Goal: Transaction & Acquisition: Obtain resource

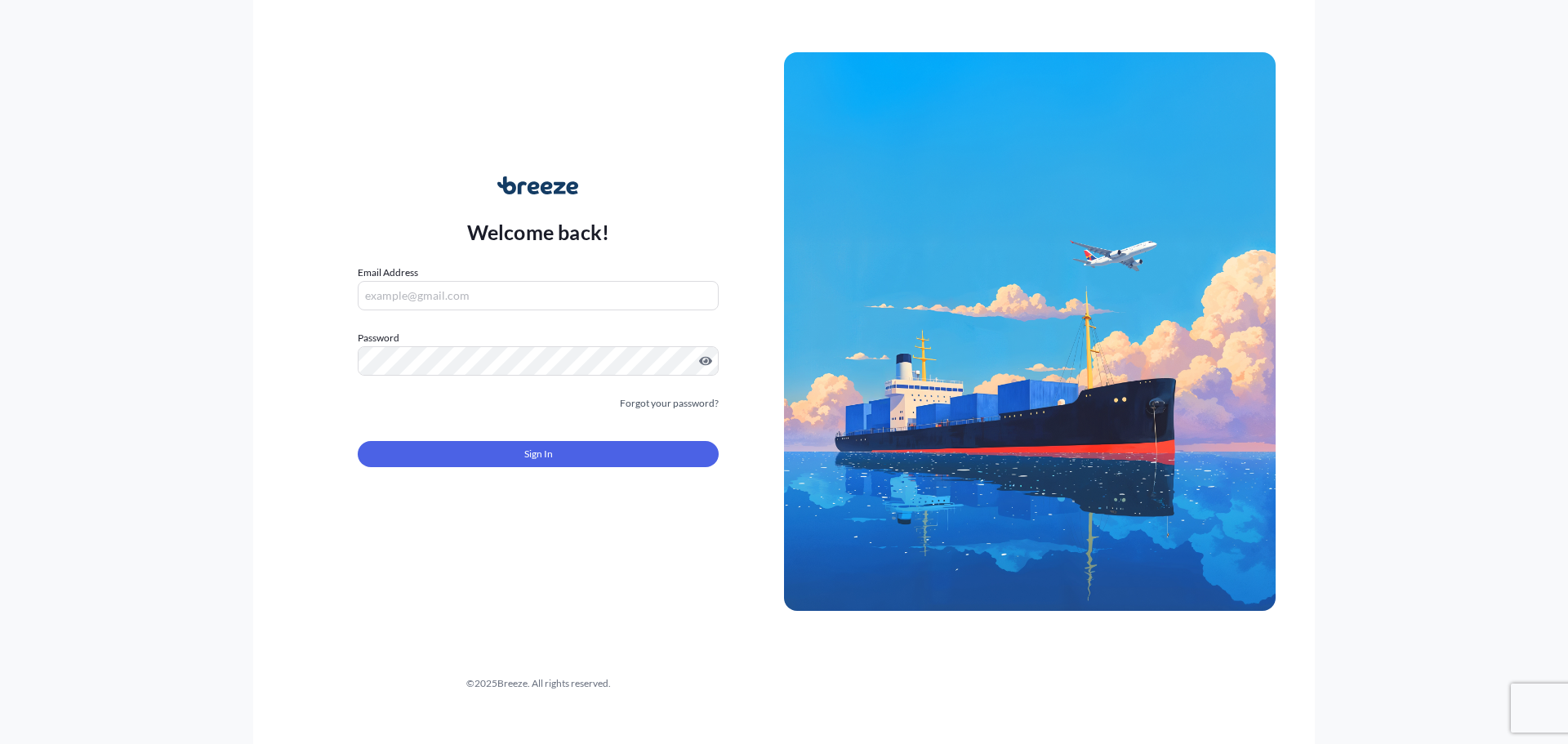
type input "[PERSON_NAME][EMAIL_ADDRESS][PERSON_NAME][DOMAIN_NAME]"
click at [500, 439] on div "Sign In" at bounding box center [538, 449] width 361 height 36
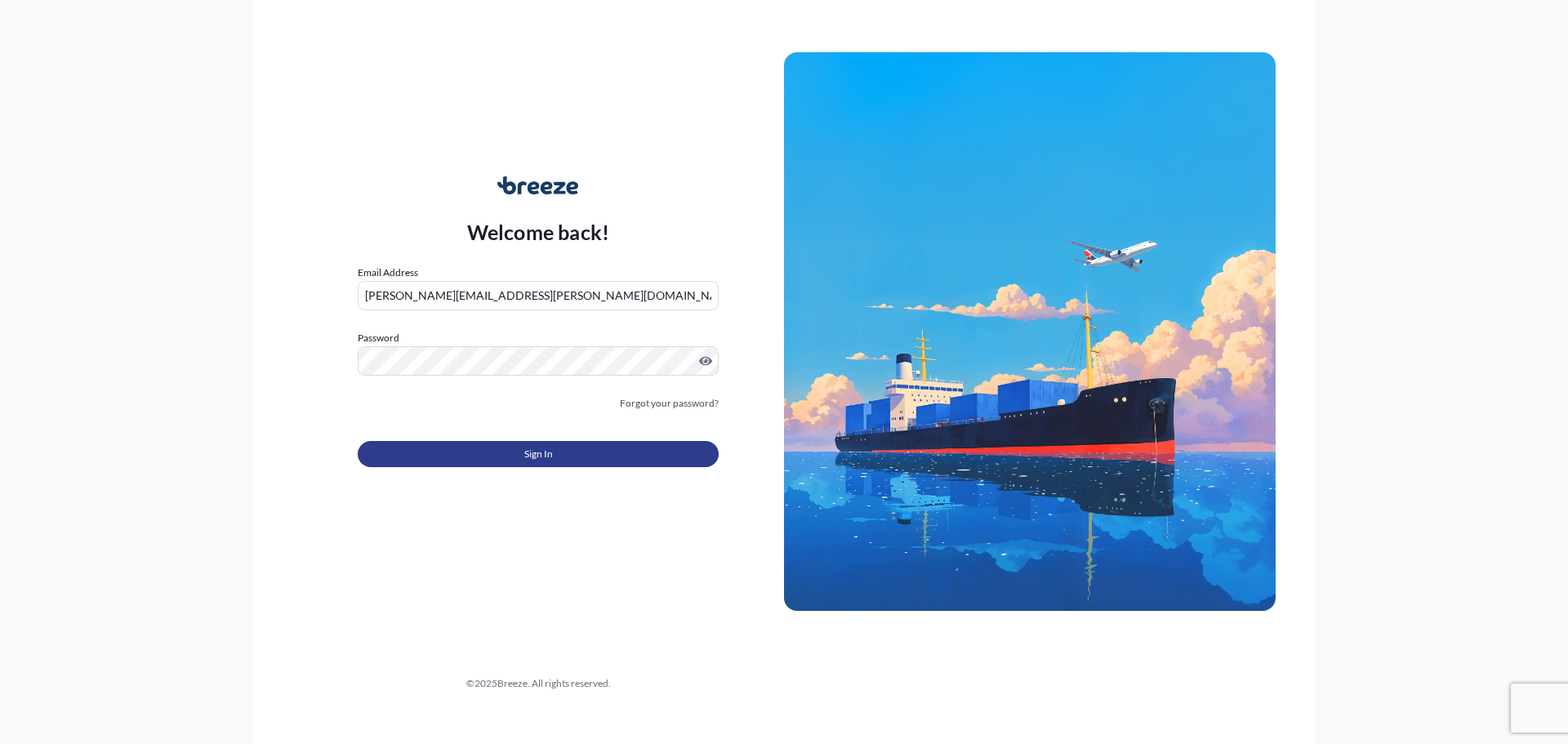
click at [500, 451] on button "Sign In" at bounding box center [538, 454] width 361 height 26
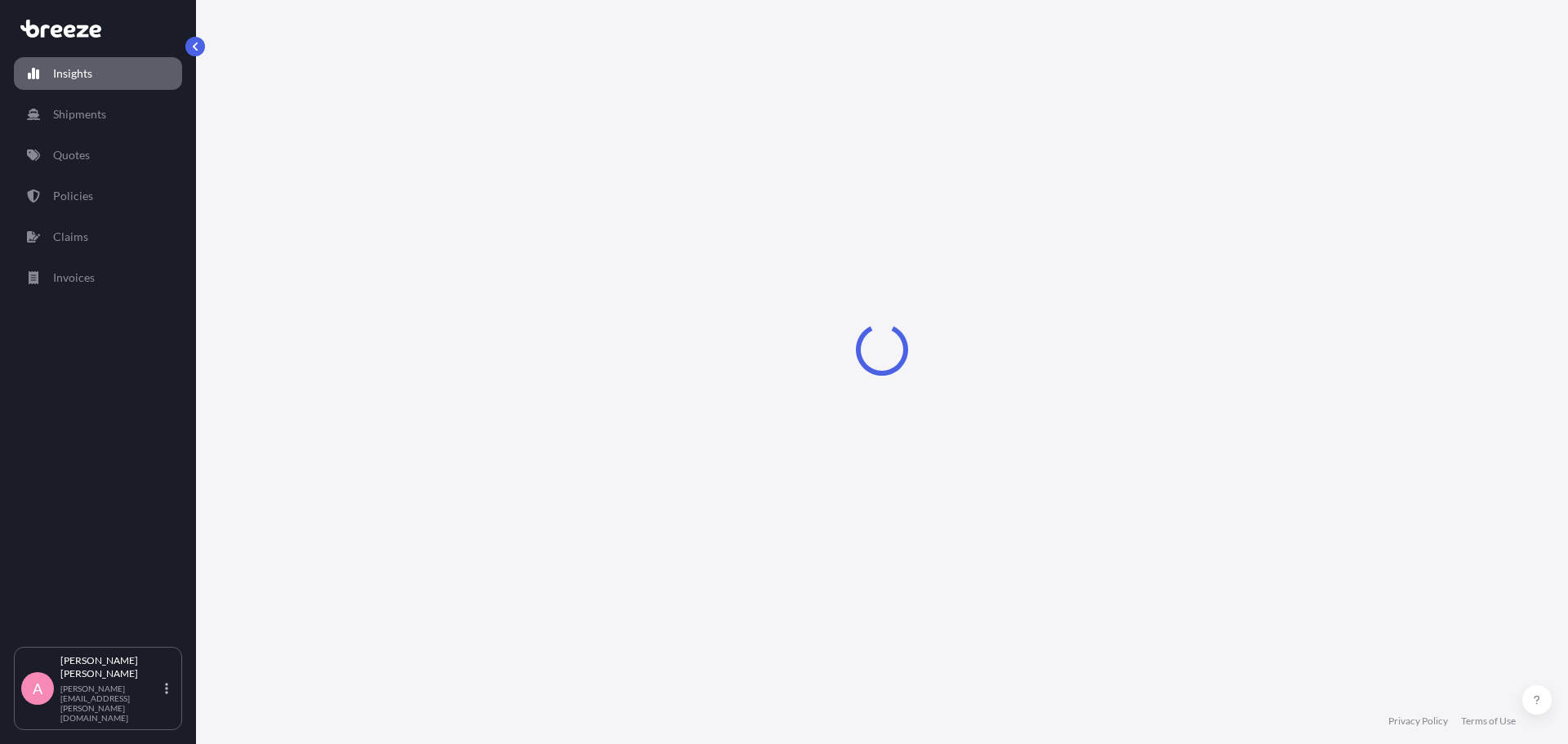
select select "2025"
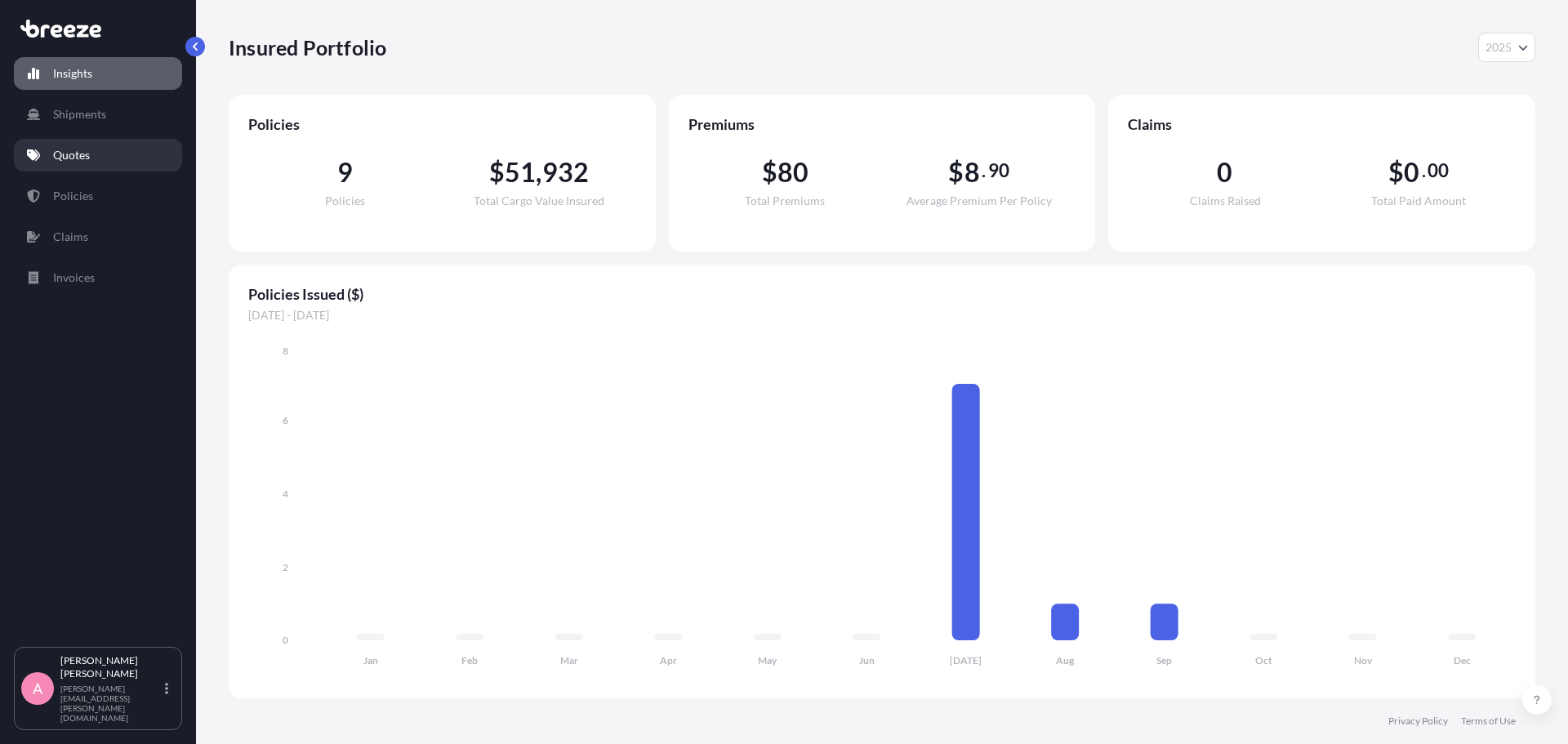
click at [95, 158] on link "Quotes" at bounding box center [98, 156] width 169 height 33
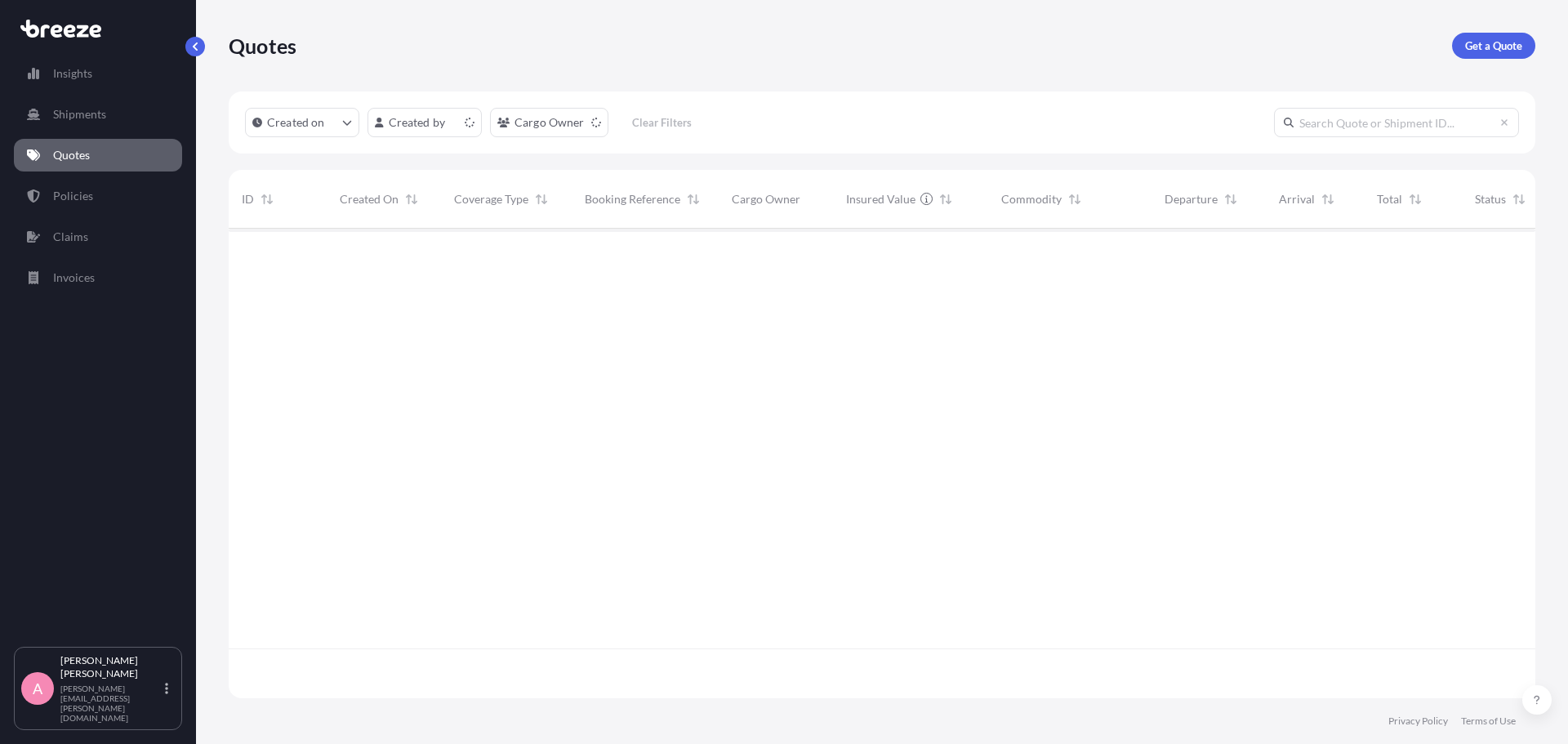
scroll to position [467, 1295]
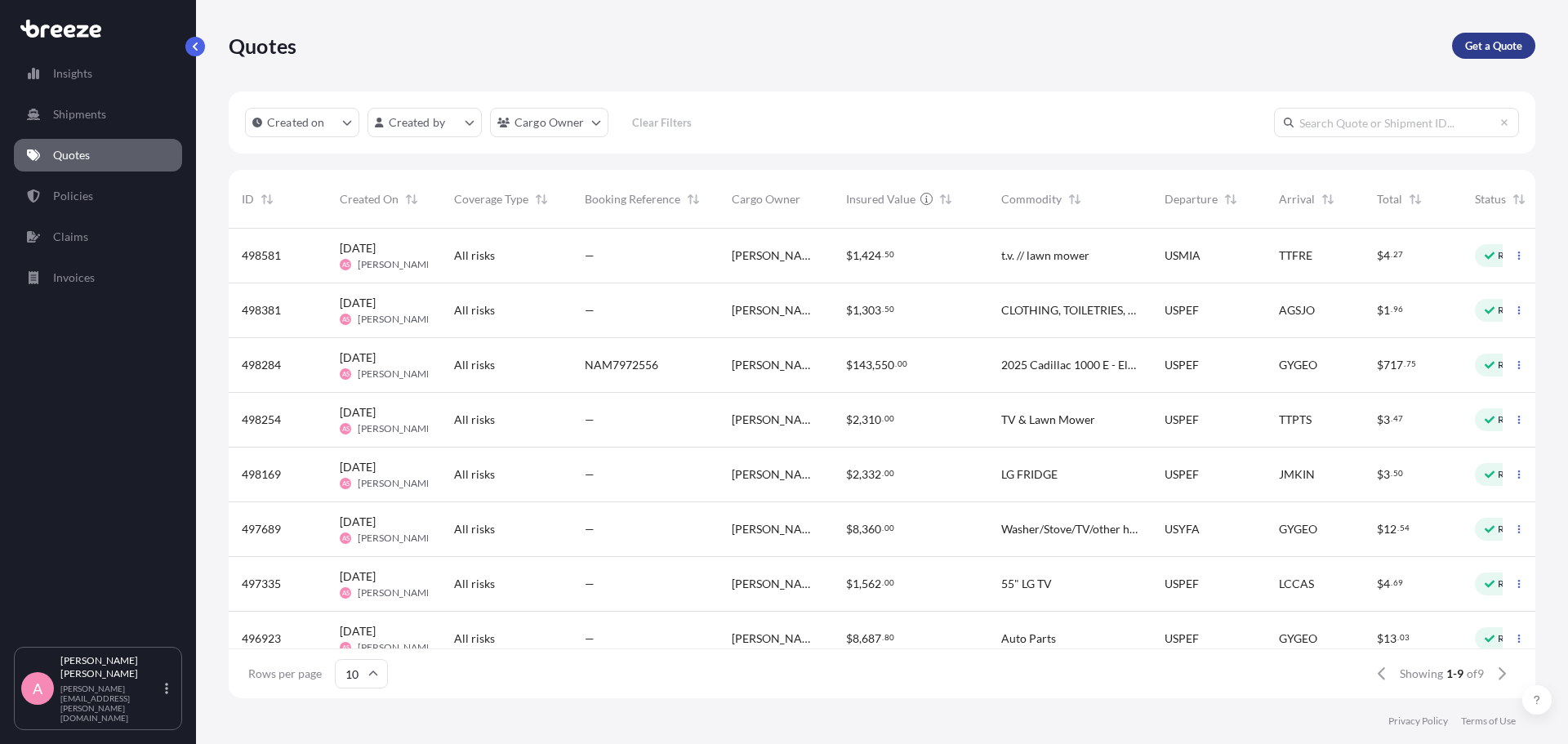
click at [1473, 48] on p "Get a Quote" at bounding box center [1493, 46] width 57 height 16
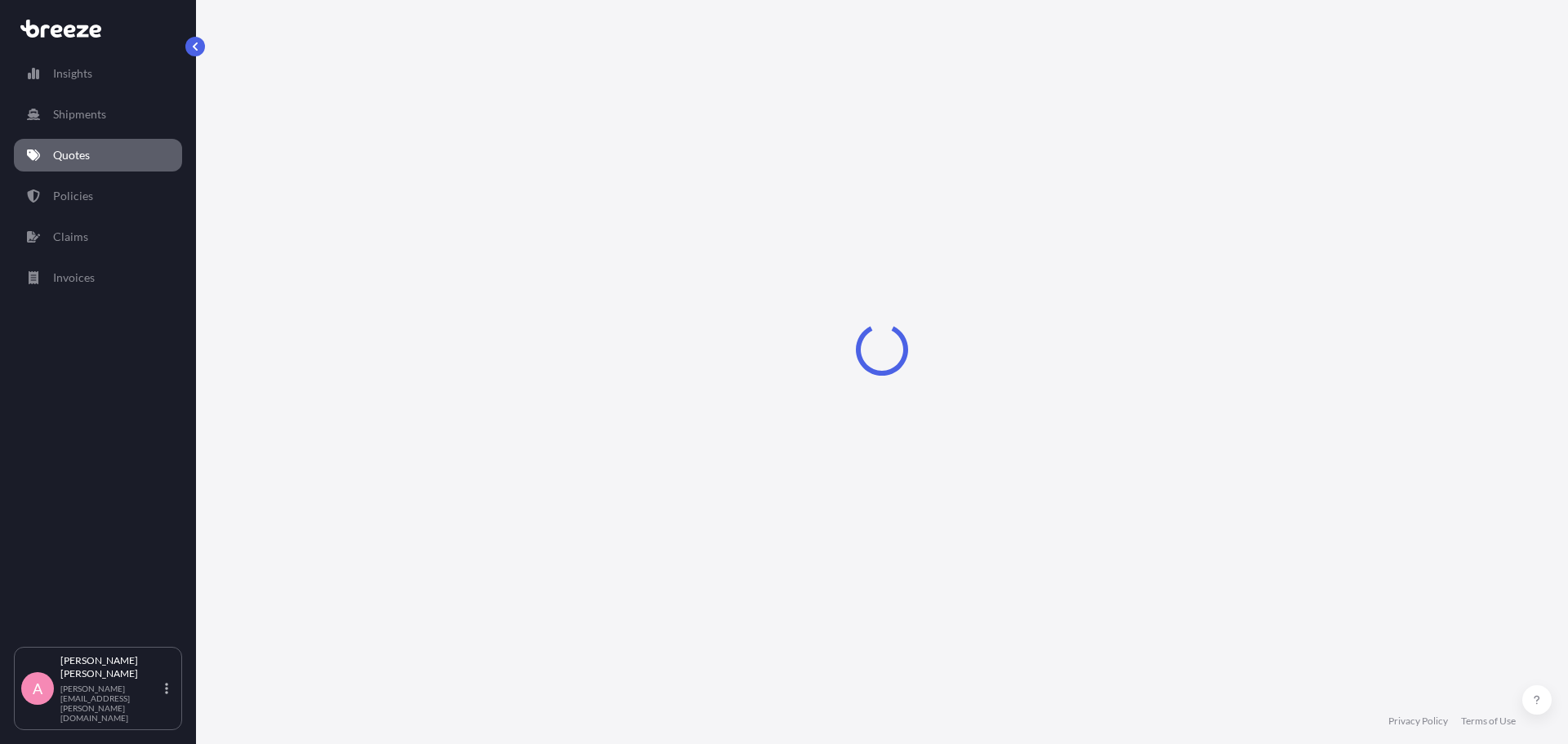
select select "Road"
select select "Sea"
select select "1"
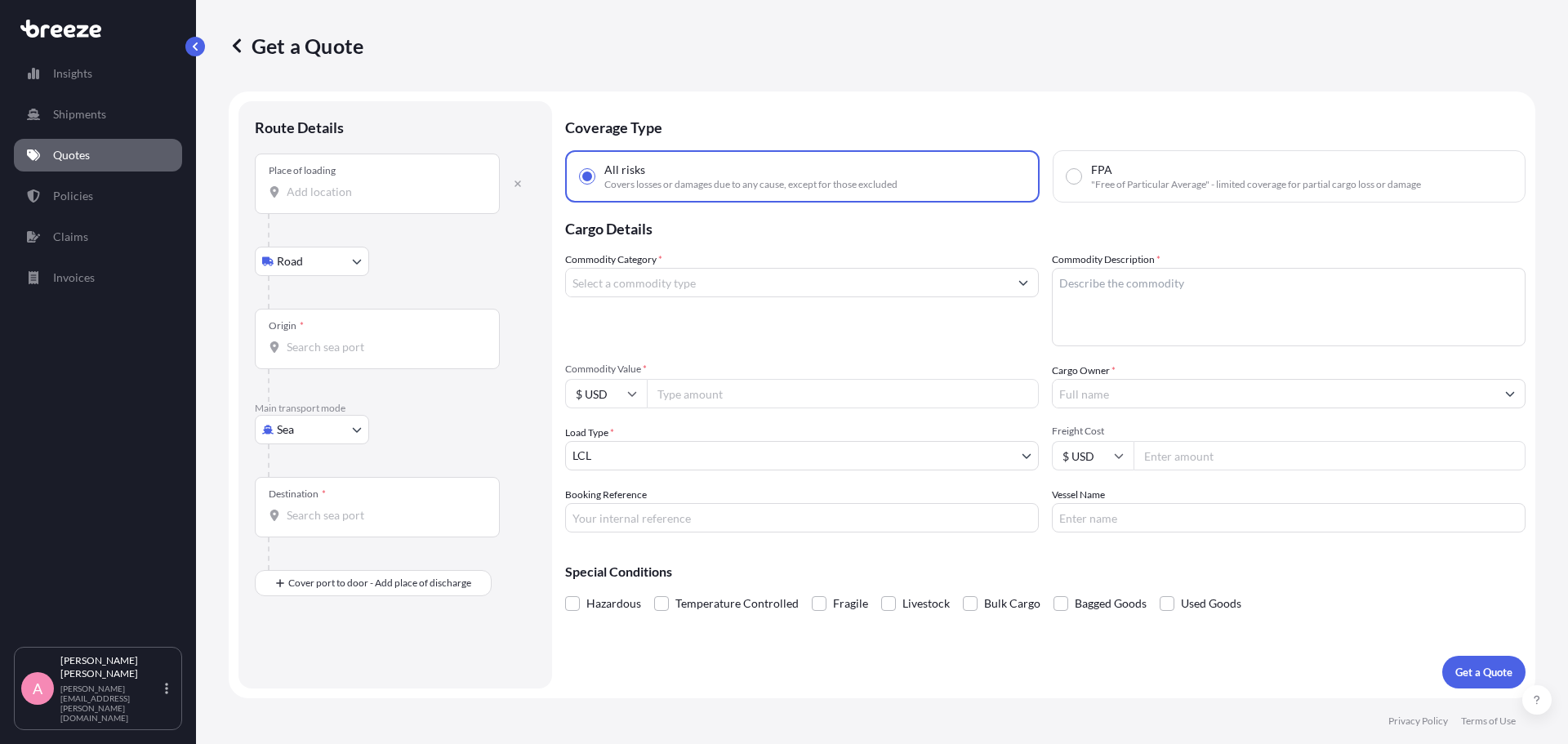
click at [350, 267] on body "Insights Shipments Quotes Policies Claims Invoices A [PERSON_NAME] [PERSON_NAME…" at bounding box center [784, 372] width 1568 height 744
click at [327, 259] on body "Insights Shipments Quotes Policies Claims Invoices A [PERSON_NAME] [PERSON_NAME…" at bounding box center [784, 372] width 1568 height 744
click at [345, 190] on input "Place of loading" at bounding box center [383, 192] width 193 height 16
